Goal: Task Accomplishment & Management: Use online tool/utility

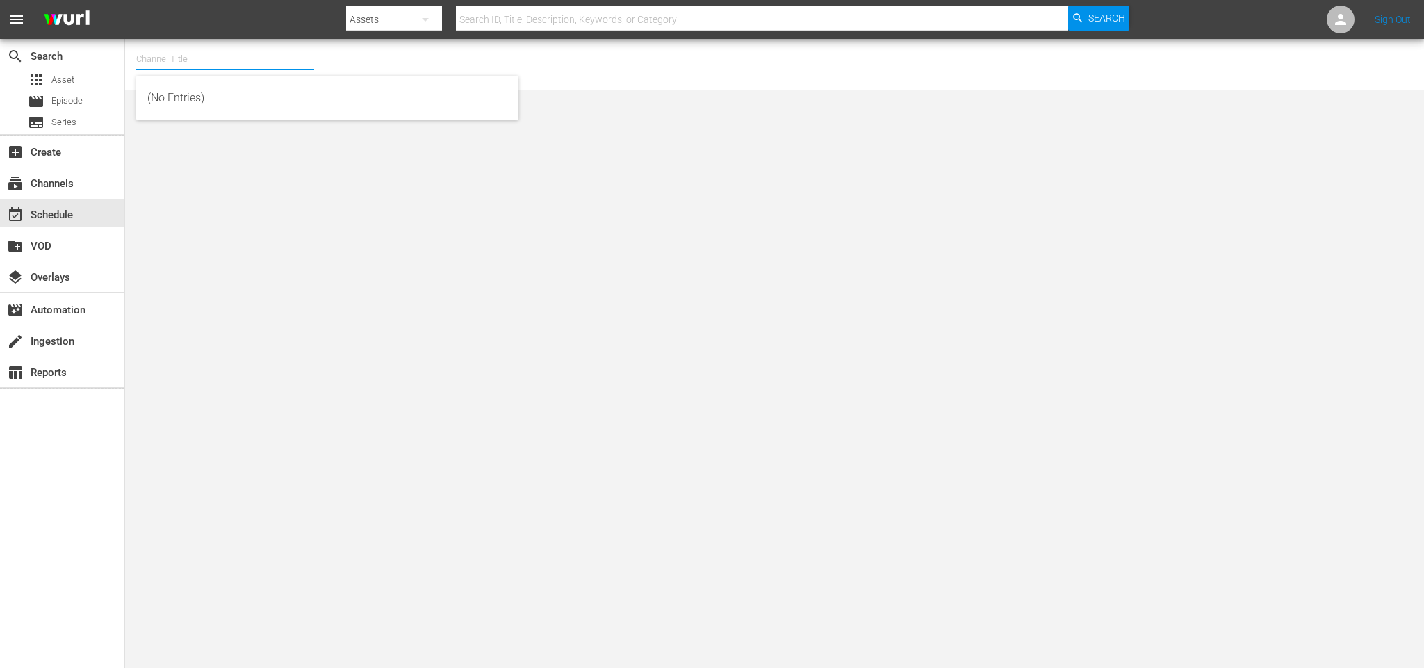
click at [261, 59] on input "text" at bounding box center [225, 58] width 178 height 33
click at [213, 53] on input "text" at bounding box center [225, 58] width 178 height 33
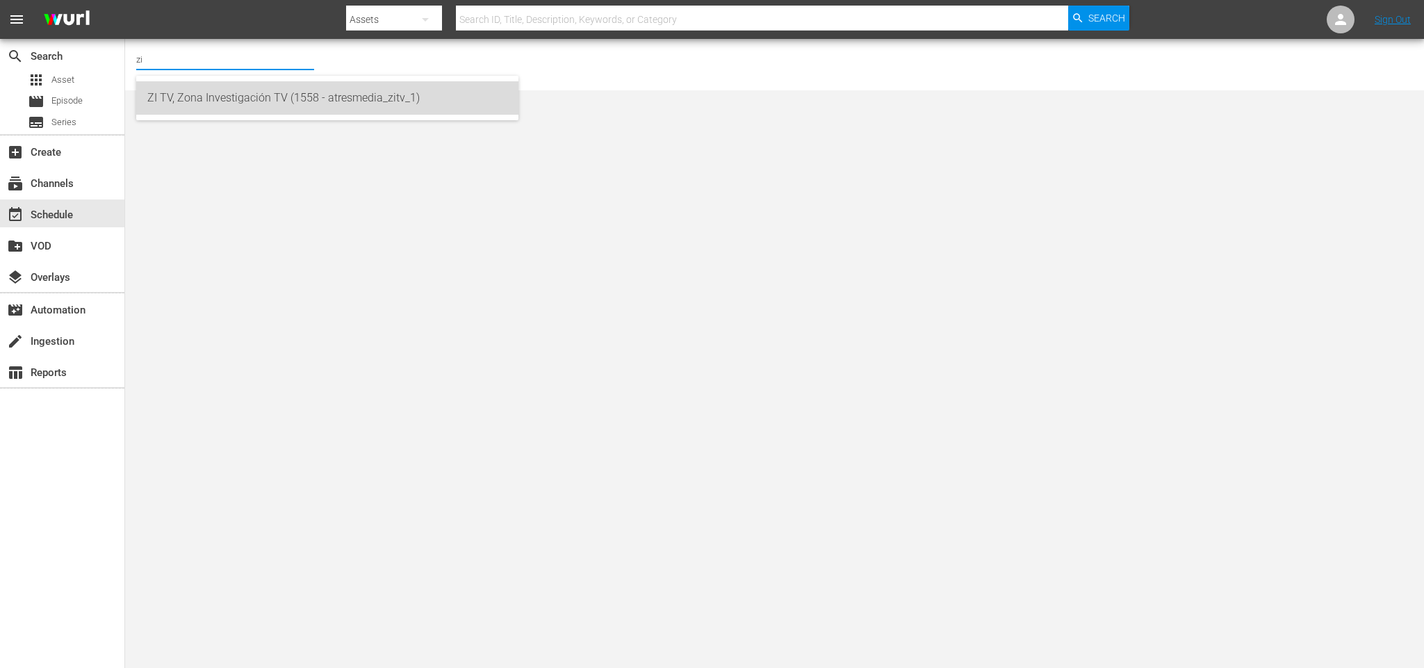
click at [261, 96] on div "ZI TV, Zona Investigación TV (1558 - atresmedia_zitv_1)" at bounding box center [327, 97] width 360 height 33
type input "ZI TV, Zona Investigación TV (1558 - atresmedia_zitv_1)"
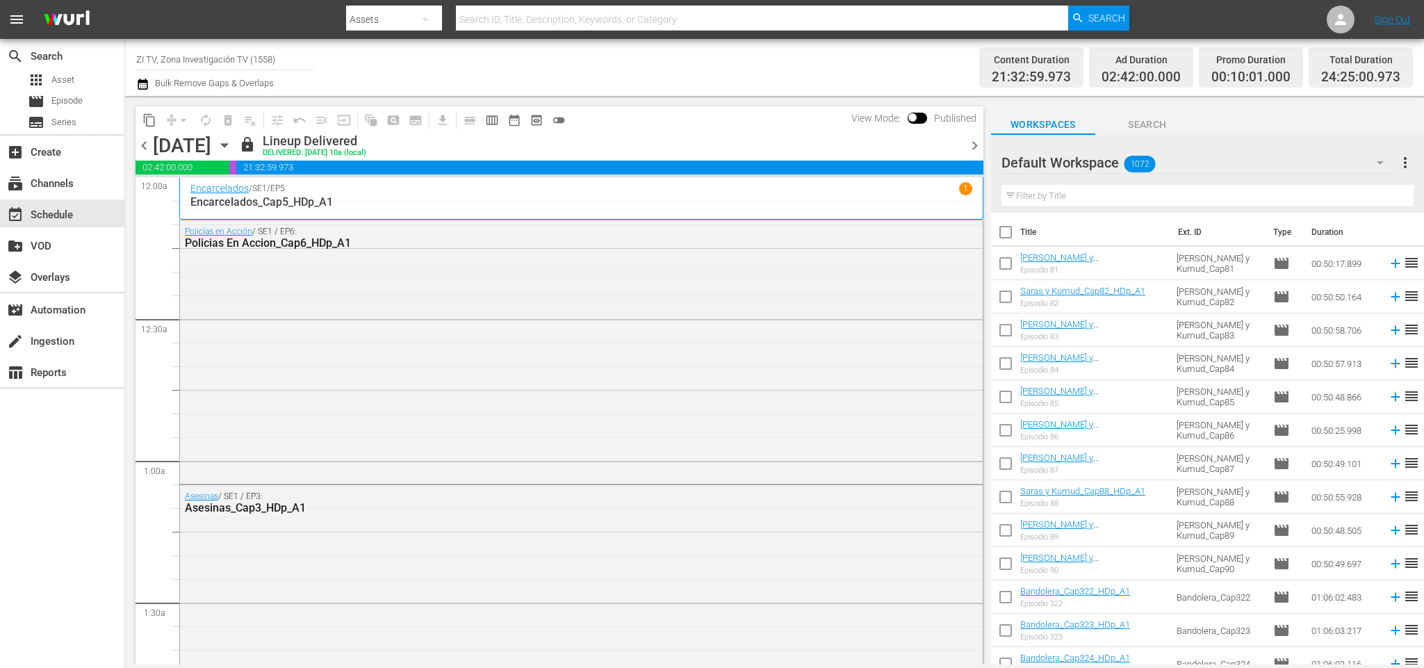
click at [298, 56] on input "ZI TV, Zona Investigación TV (1558)" at bounding box center [225, 58] width 178 height 33
click at [227, 144] on icon "button" at bounding box center [224, 145] width 6 height 3
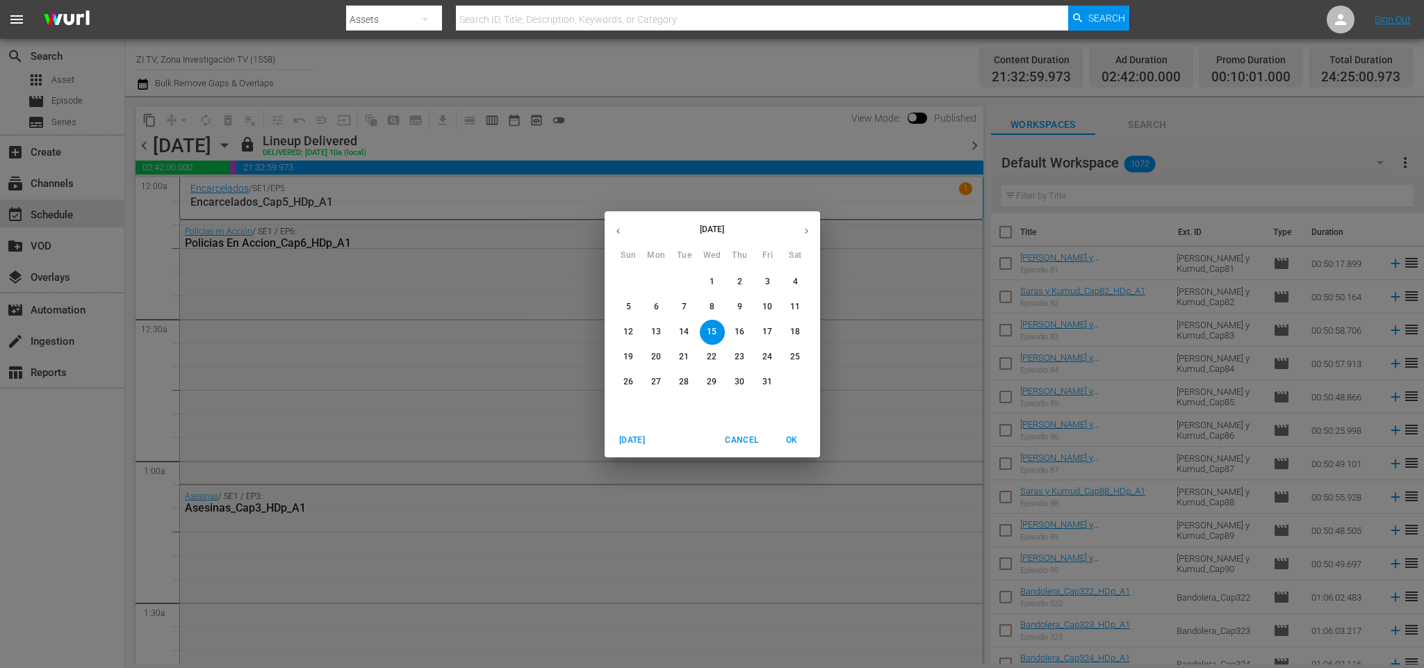
click at [659, 348] on button "20" at bounding box center [656, 357] width 25 height 25
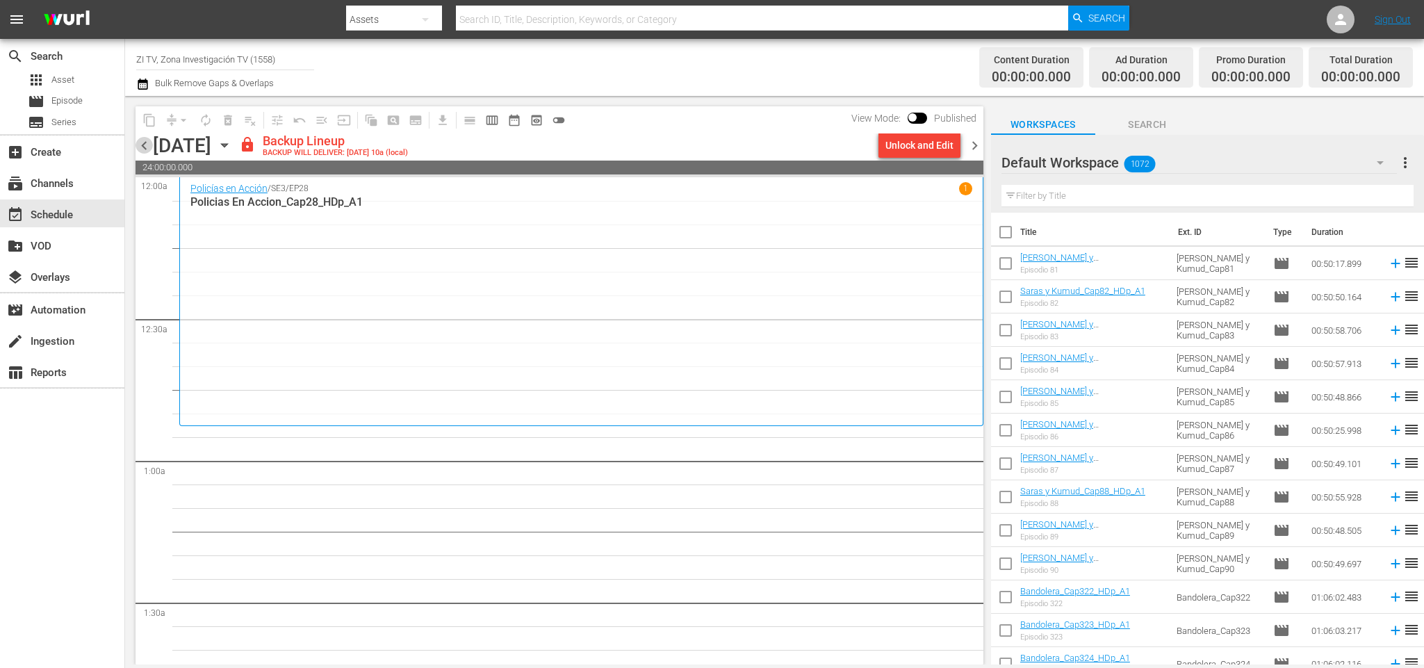
click at [146, 147] on span "chevron_left" at bounding box center [143, 145] width 17 height 17
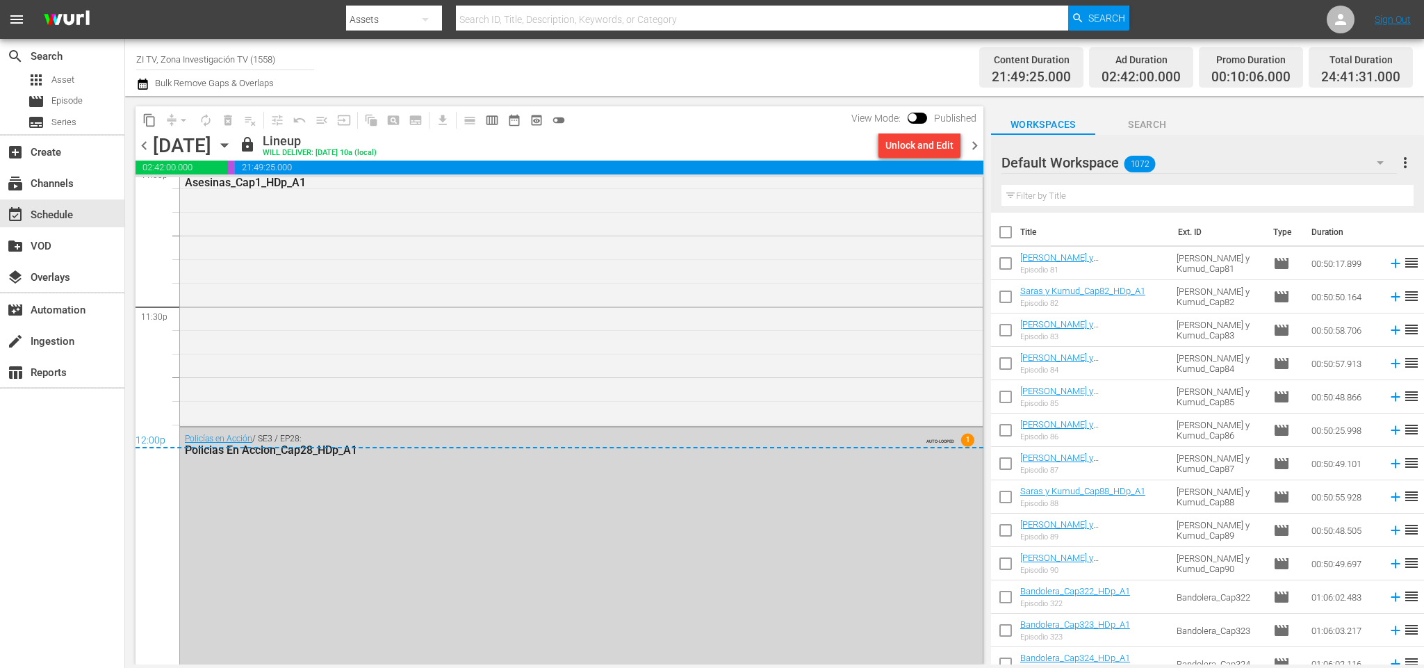
scroll to position [6564, 0]
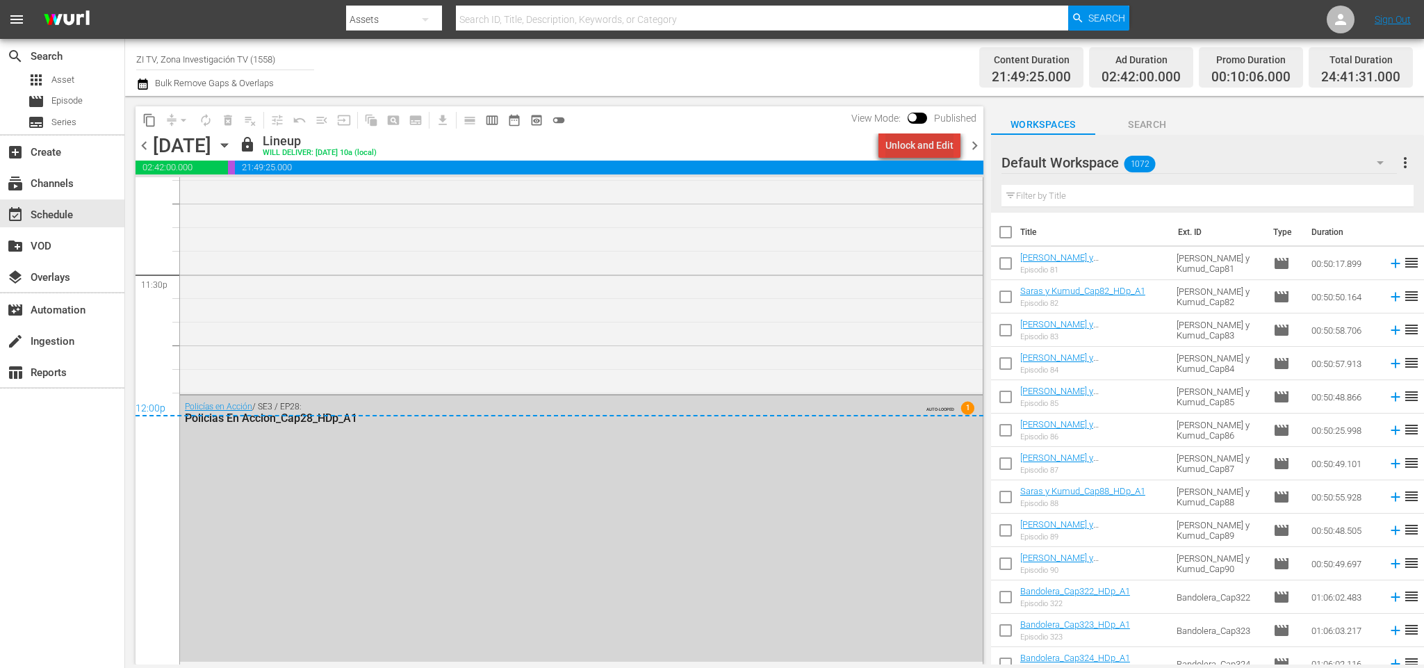
click at [938, 144] on div "Unlock and Edit" at bounding box center [919, 145] width 68 height 25
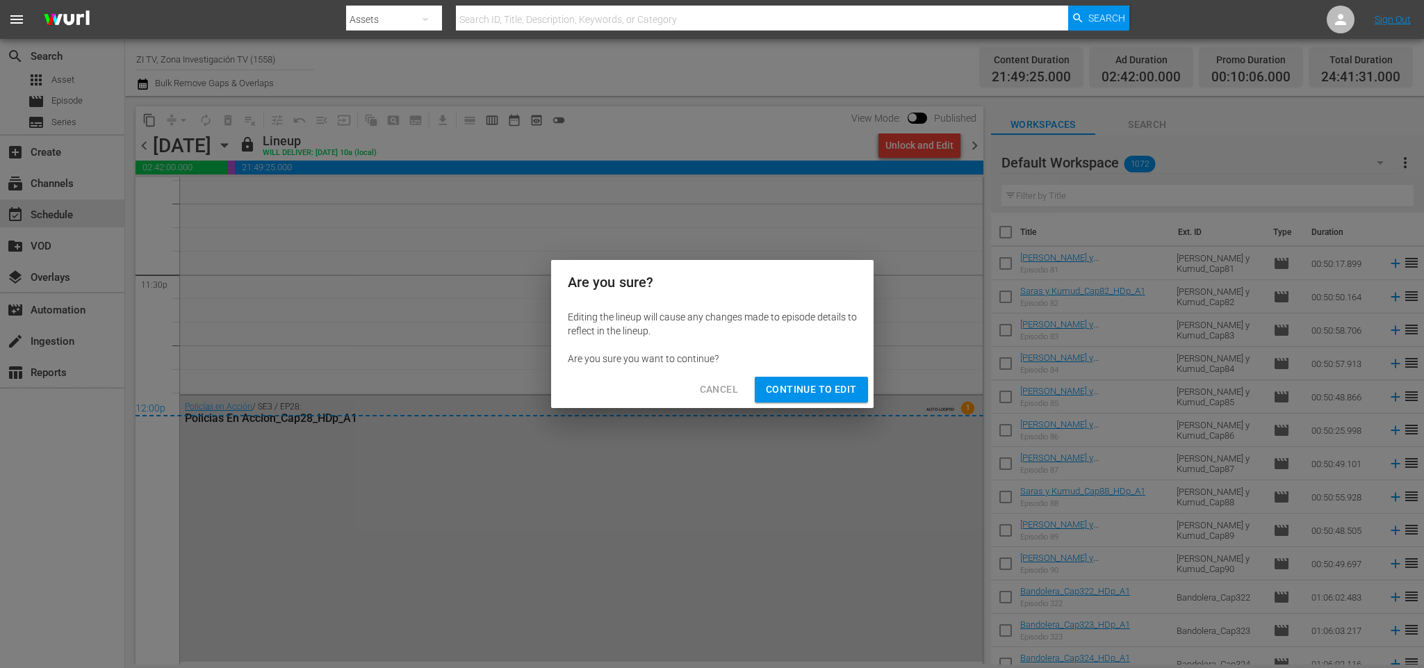
click at [825, 386] on span "Continue to Edit" at bounding box center [811, 389] width 90 height 17
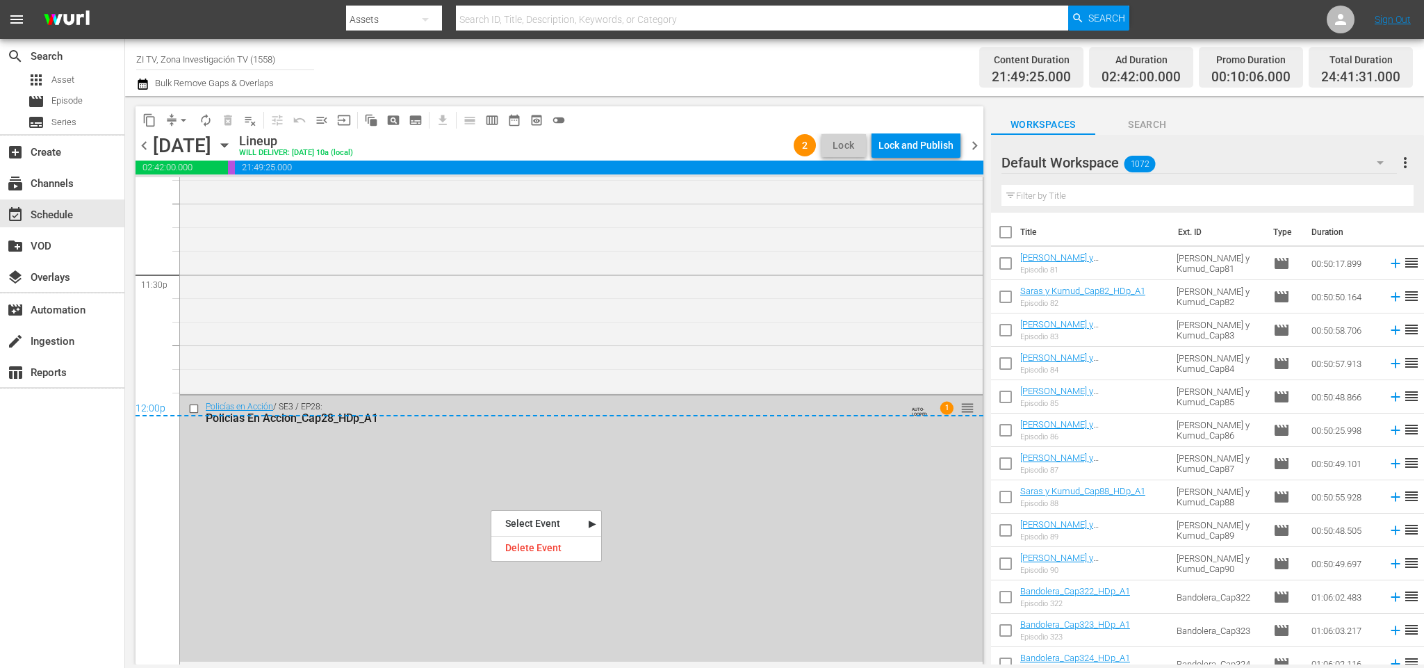
click at [580, 538] on nav "Select Event Una explosión activa el protocolo de atentados Delete Event" at bounding box center [545, 535] width 111 height 51
click at [568, 550] on div "Delete Event" at bounding box center [546, 547] width 110 height 19
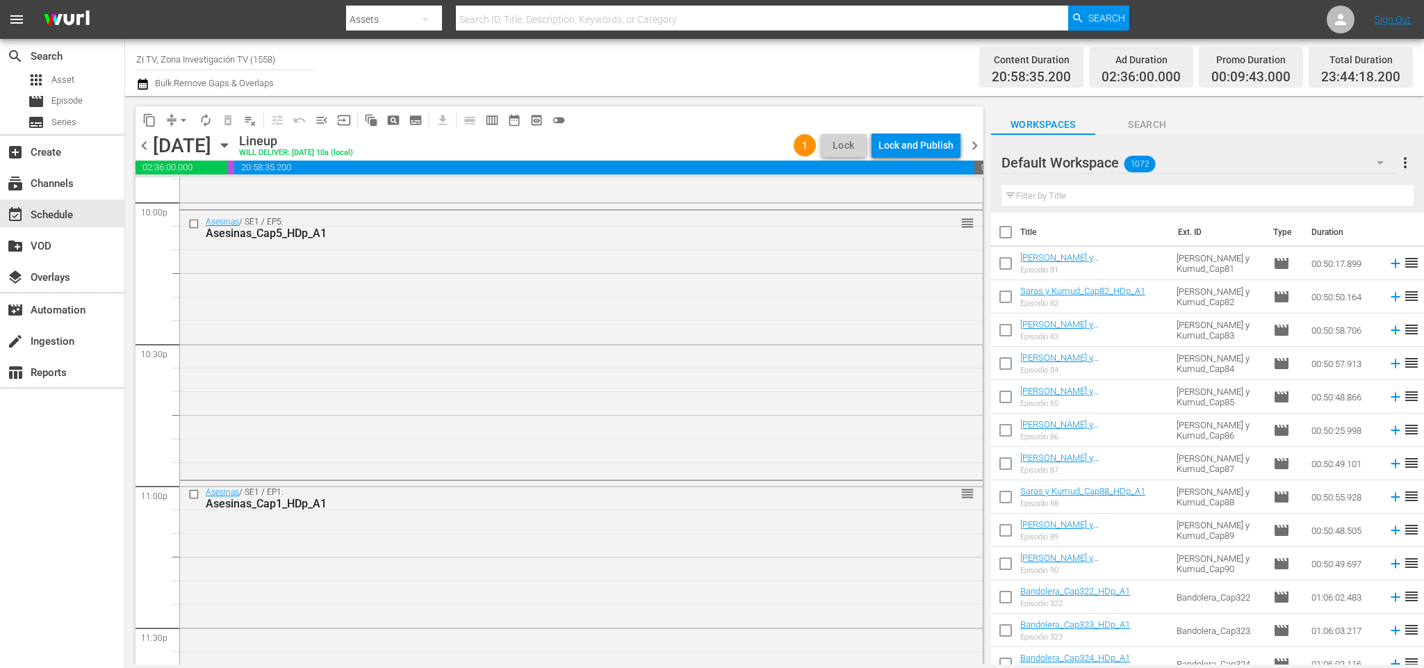
scroll to position [6315, 0]
